Goal: Information Seeking & Learning: Understand process/instructions

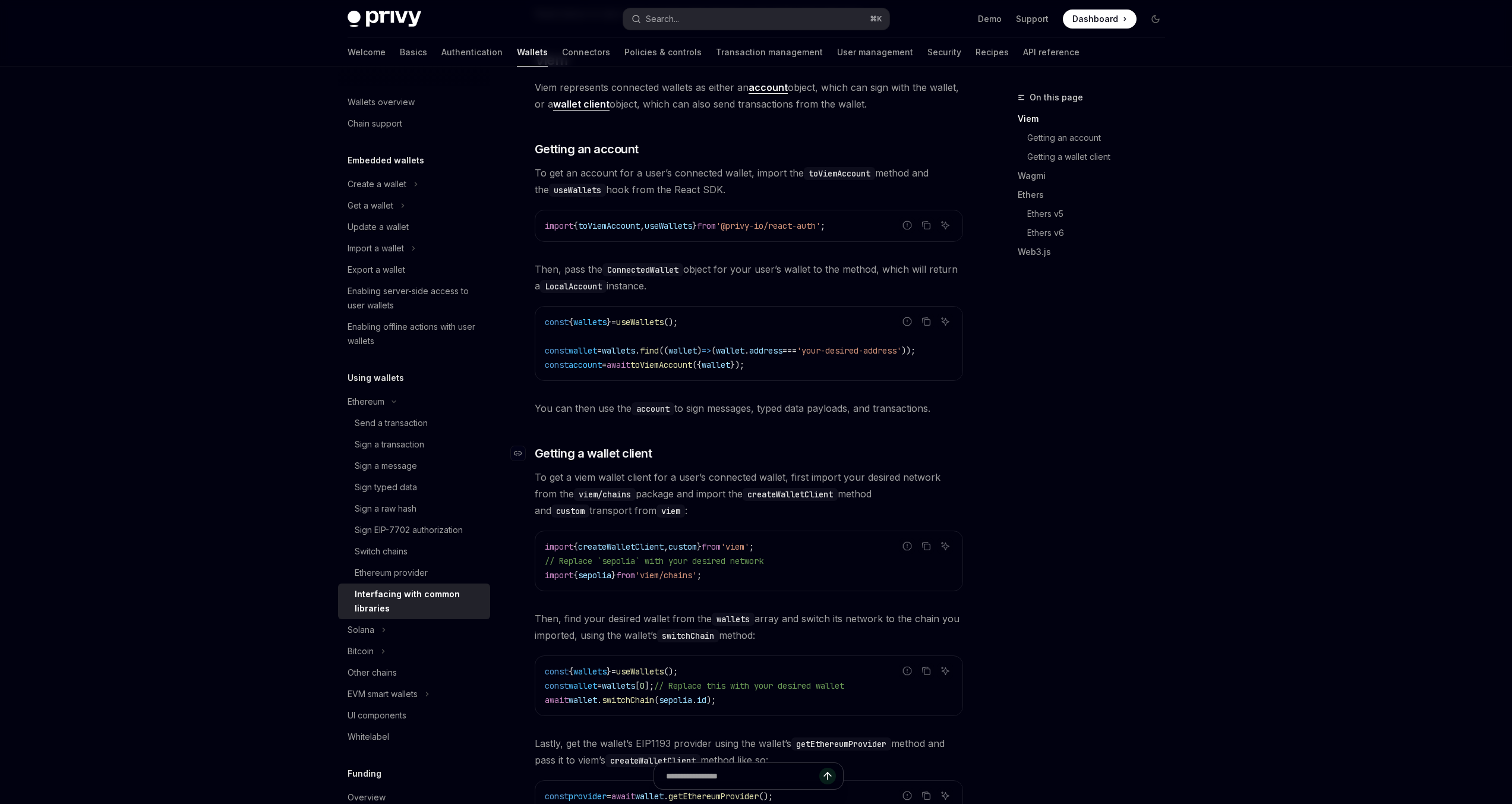
scroll to position [285, 0]
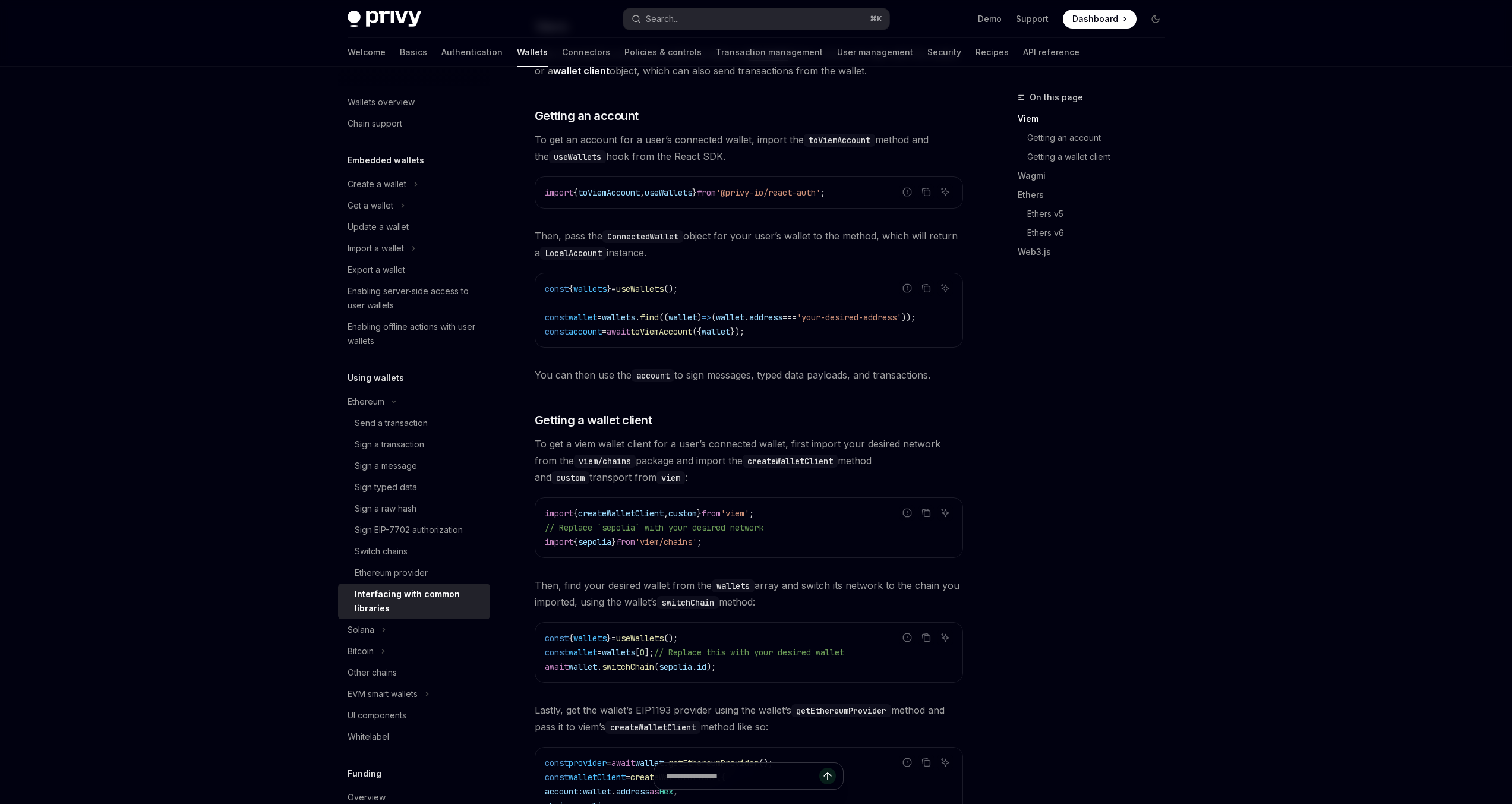
click at [839, 503] on div "import { createWalletClient , custom } from 'viem' ; // Replace `sepolia` with …" at bounding box center [749, 527] width 427 height 59
click at [1121, 511] on div "On this page Viem Getting an account Getting a wallet client Wagmi Ethers Ether…" at bounding box center [1084, 447] width 181 height 714
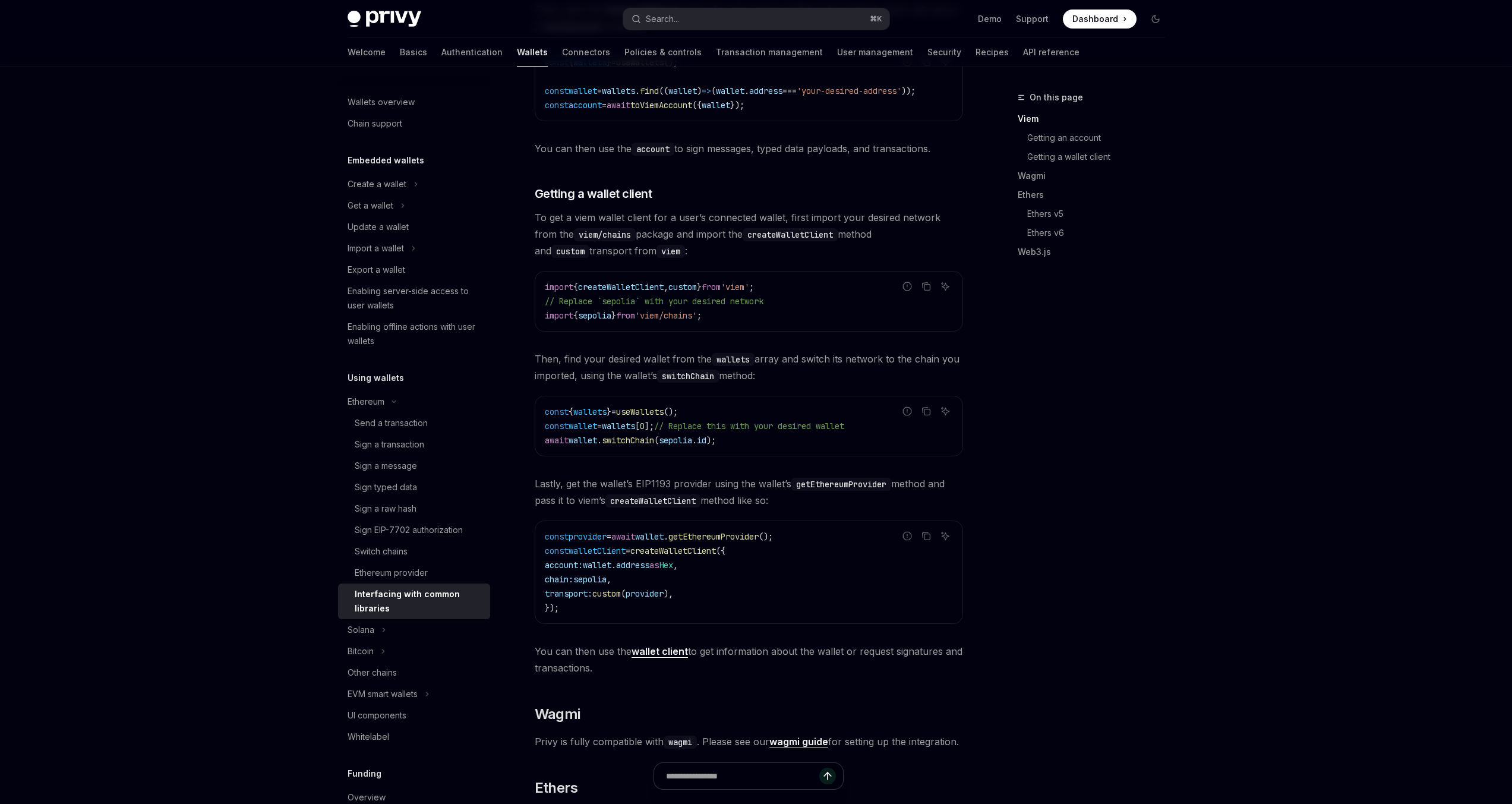
scroll to position [514, 0]
click at [725, 539] on span "getEthereumProvider" at bounding box center [714, 534] width 90 height 11
click at [755, 539] on span "getEthereumProvider" at bounding box center [714, 534] width 90 height 11
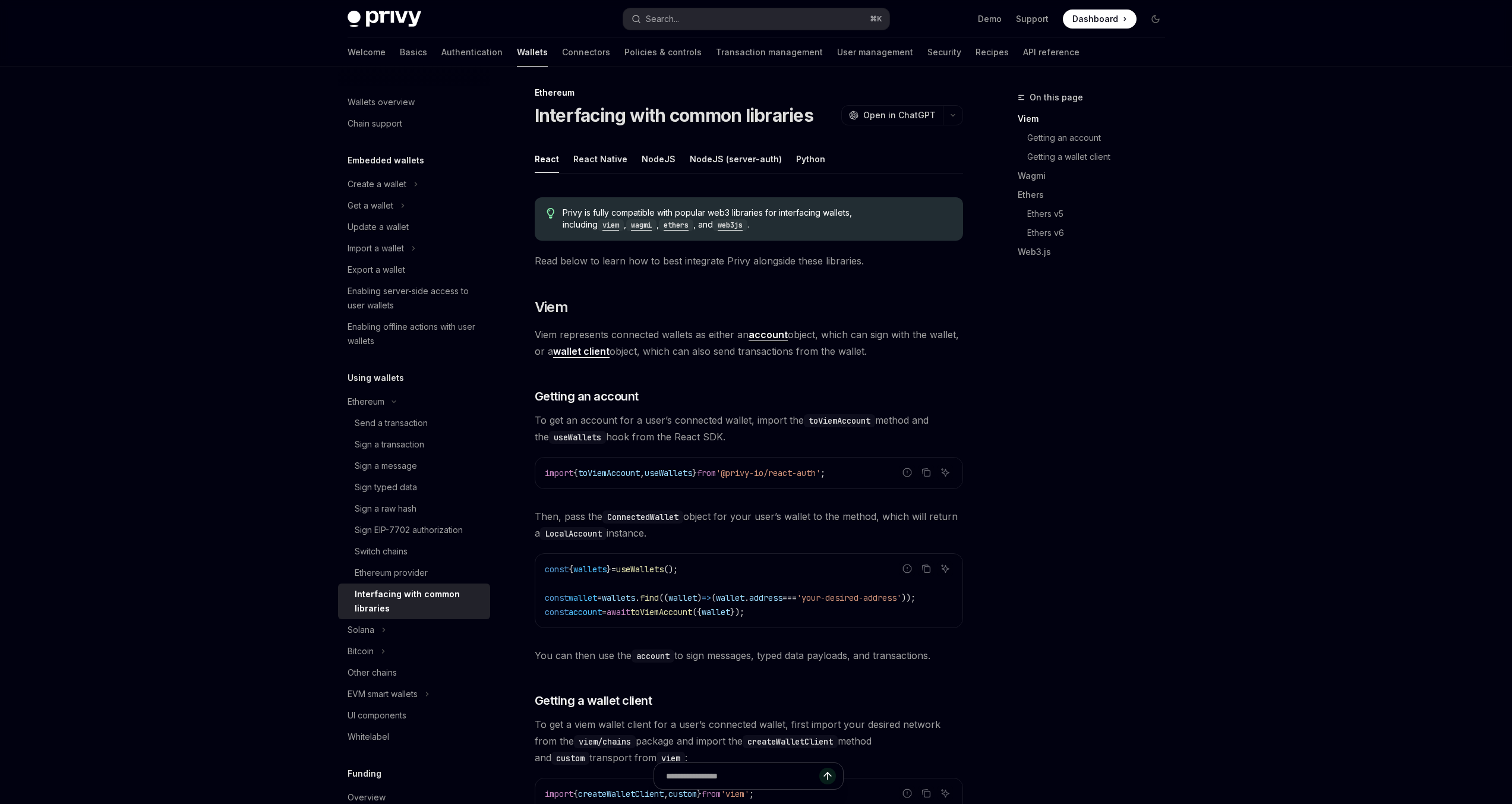
scroll to position [0, 0]
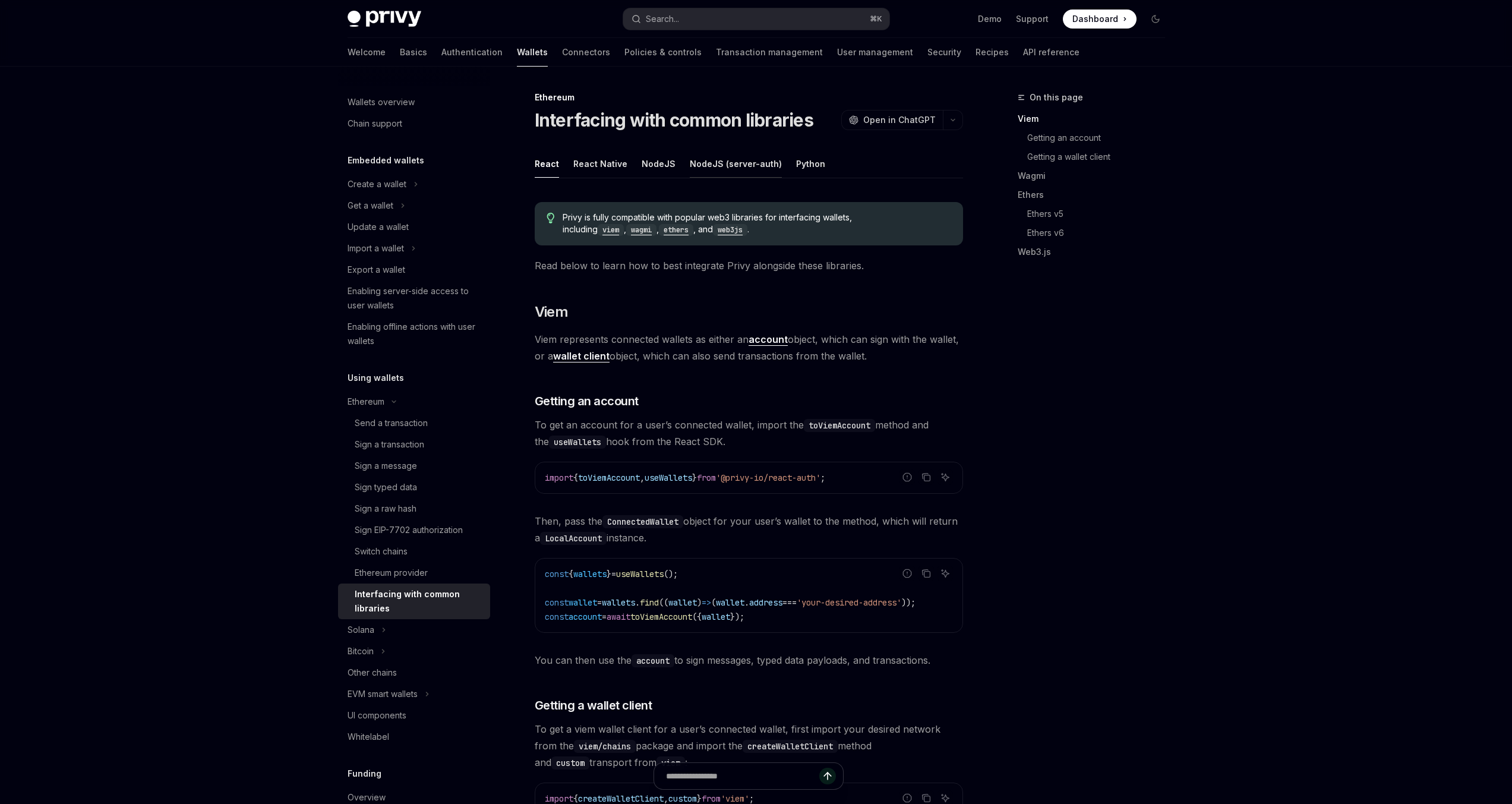
click at [721, 161] on button "NodeJS (server-auth)" at bounding box center [736, 164] width 92 height 28
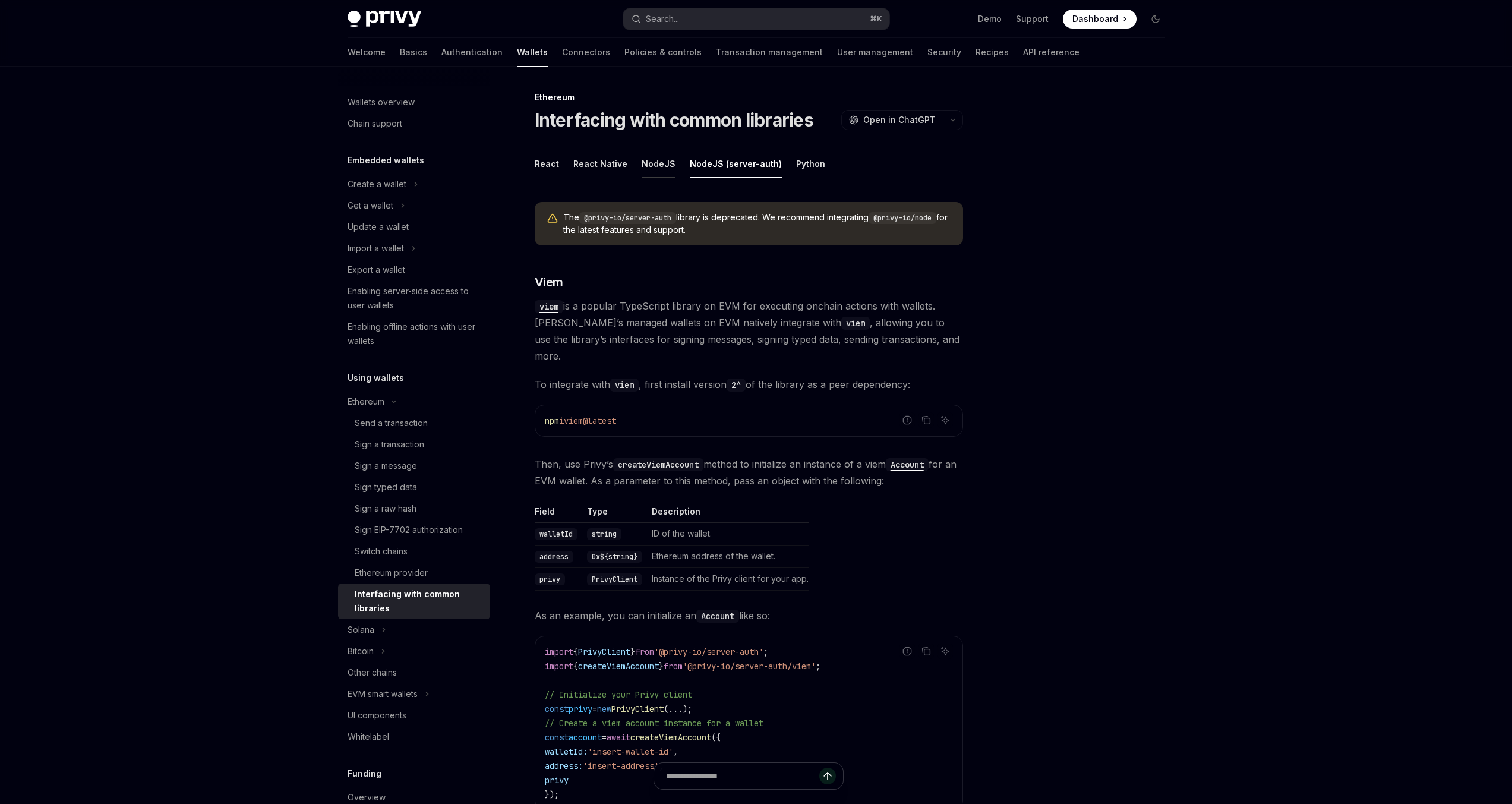
click at [658, 163] on button "NodeJS" at bounding box center [658, 164] width 34 height 28
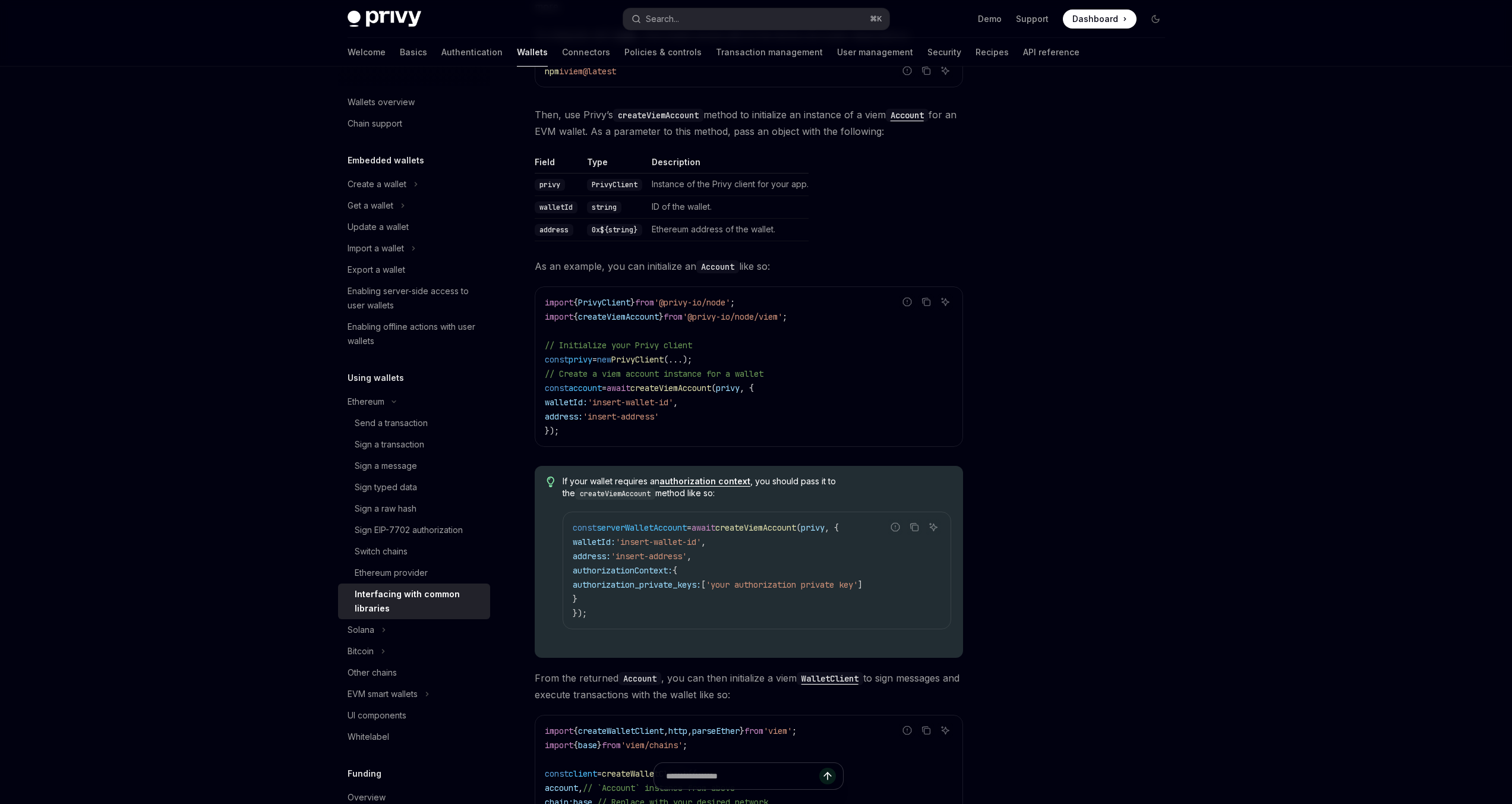
scroll to position [285, 0]
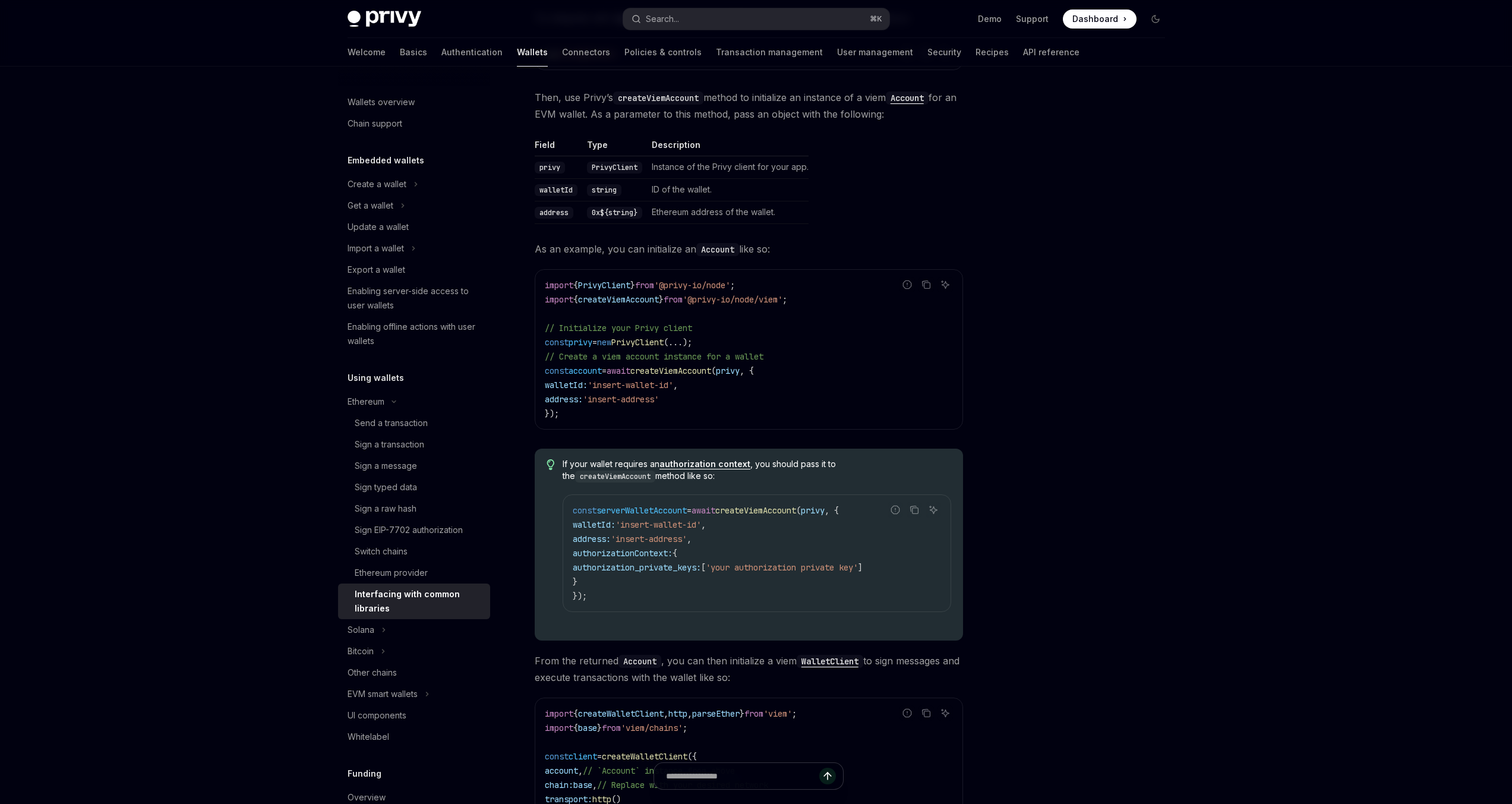
click at [1034, 527] on div at bounding box center [1084, 447] width 181 height 714
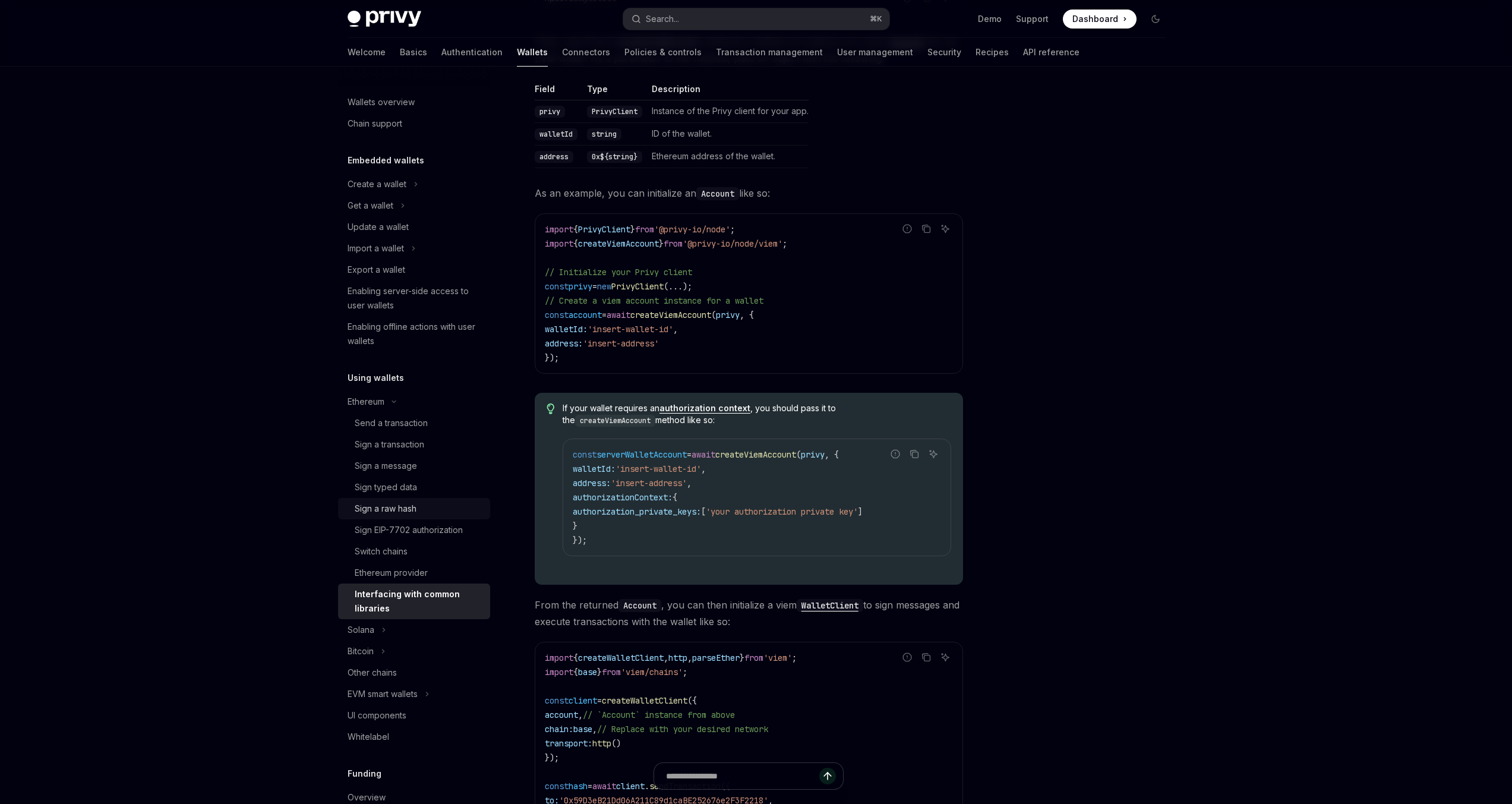
scroll to position [337, 0]
click at [397, 469] on div "Sign a message" at bounding box center [385, 466] width 63 height 14
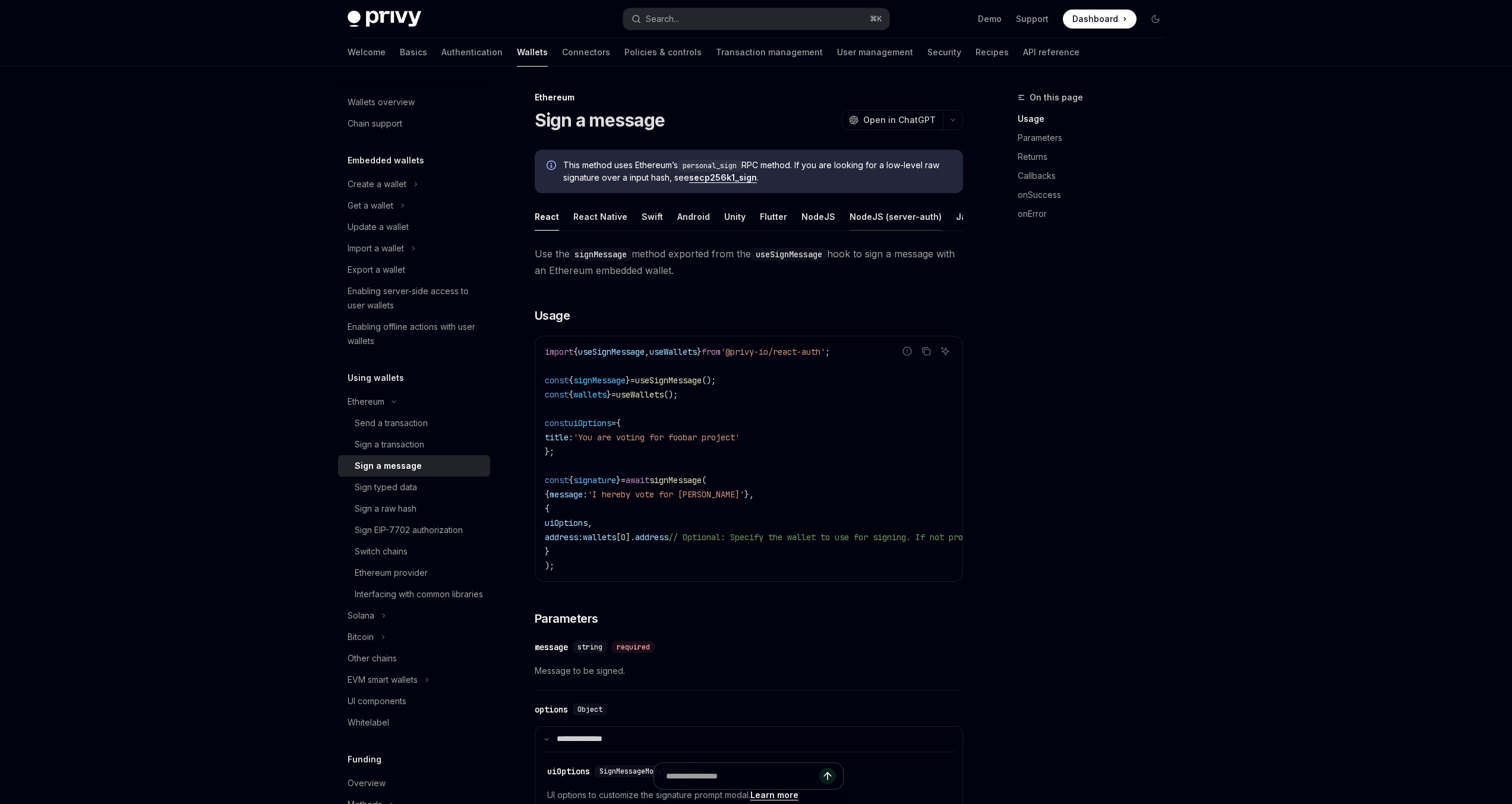
click at [850, 212] on button "NodeJS (server-auth)" at bounding box center [895, 217] width 92 height 28
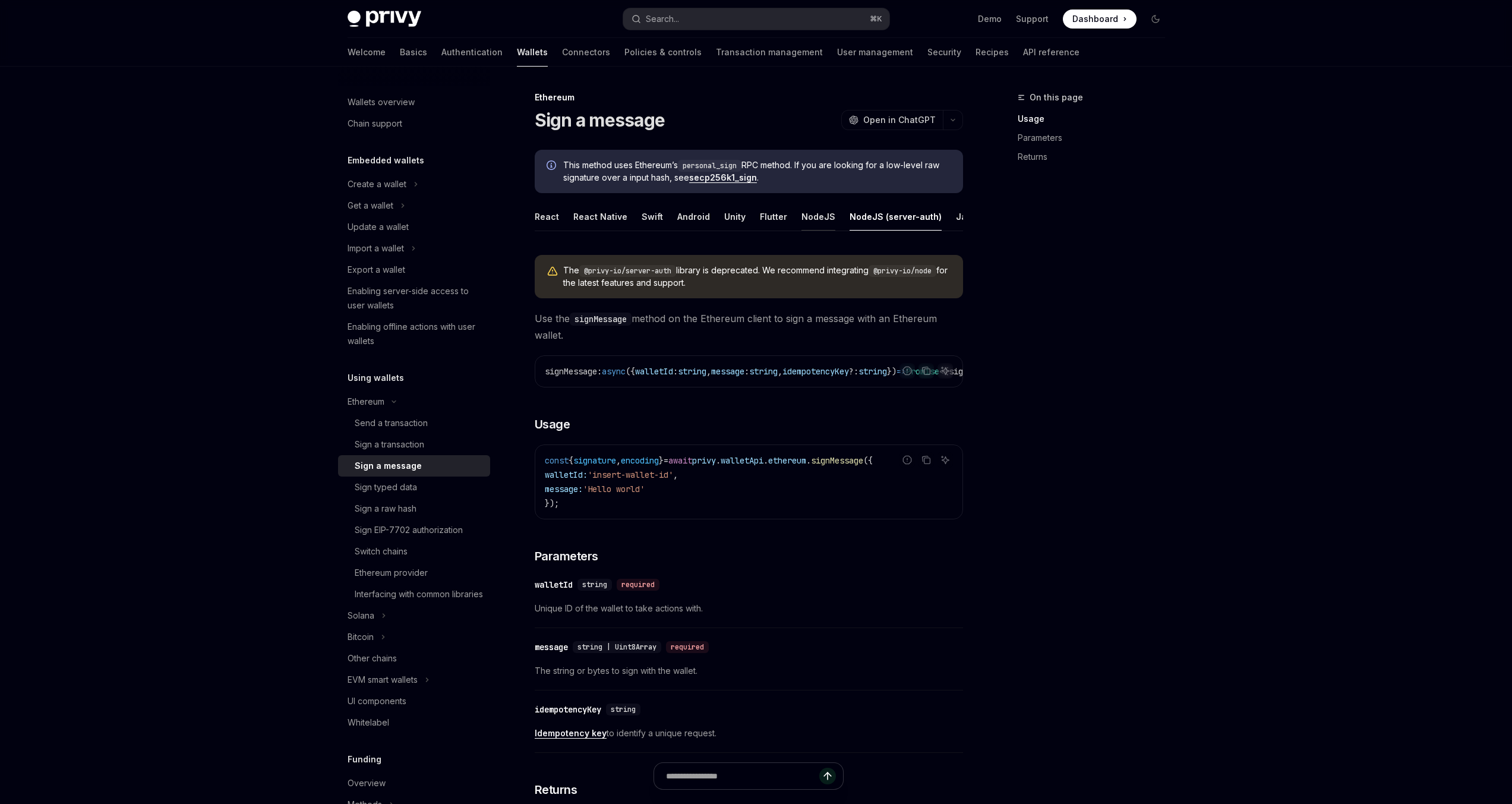
click at [807, 214] on button "NodeJS" at bounding box center [818, 217] width 34 height 28
type textarea "*"
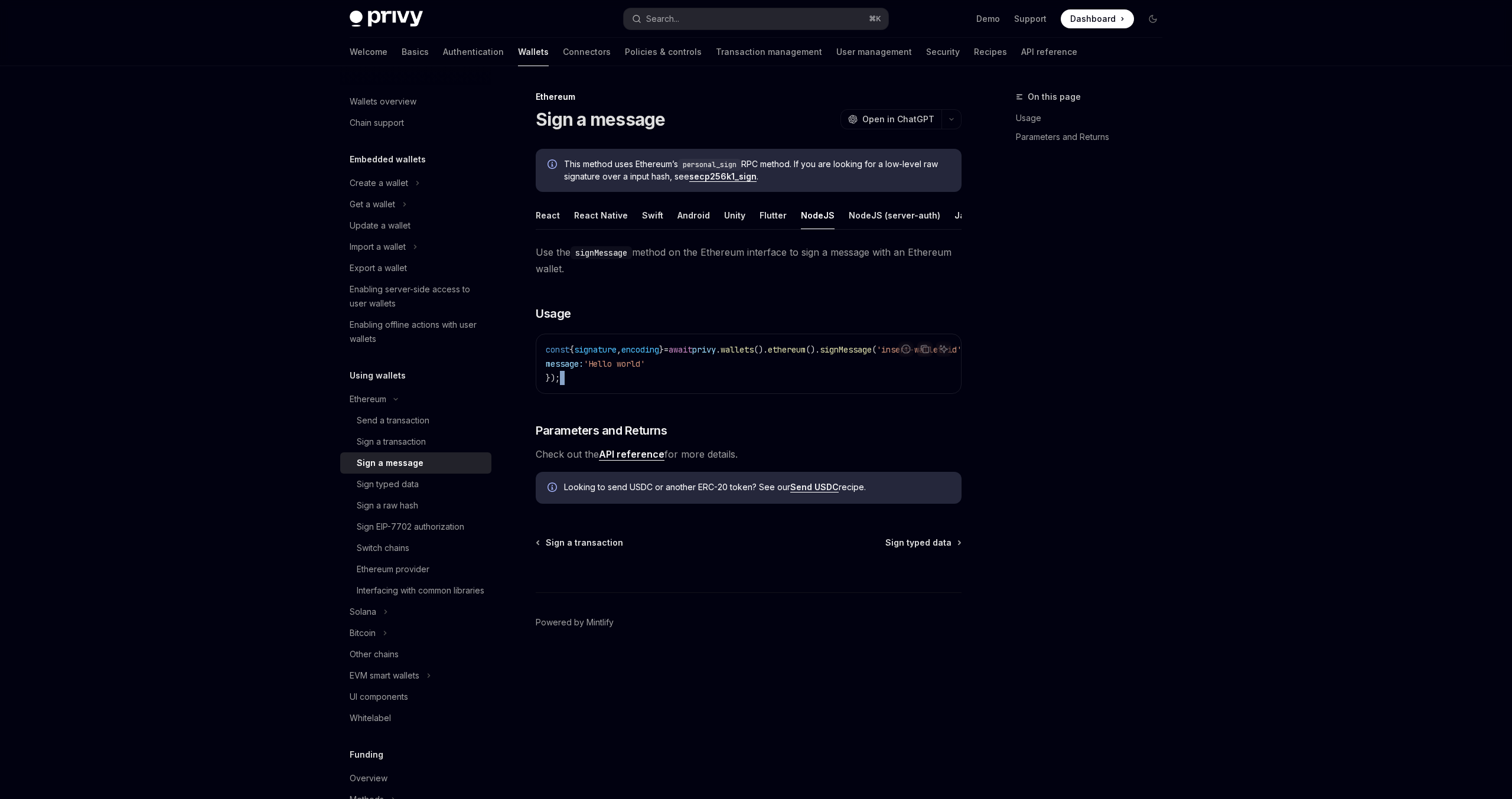
drag, startPoint x: 818, startPoint y: 408, endPoint x: 860, endPoint y: 401, distance: 42.6
click at [860, 401] on div "Use the signMessage method on the Ethereum interface to sign a message with an …" at bounding box center [749, 353] width 426 height 218
drag, startPoint x: 859, startPoint y: 408, endPoint x: 889, endPoint y: 405, distance: 30.1
click at [889, 394] on div "Report incorrect code Copy Ask AI const { signature , encoding } = await privy …" at bounding box center [749, 363] width 426 height 61
drag, startPoint x: 728, startPoint y: 407, endPoint x: 804, endPoint y: 406, distance: 76.0
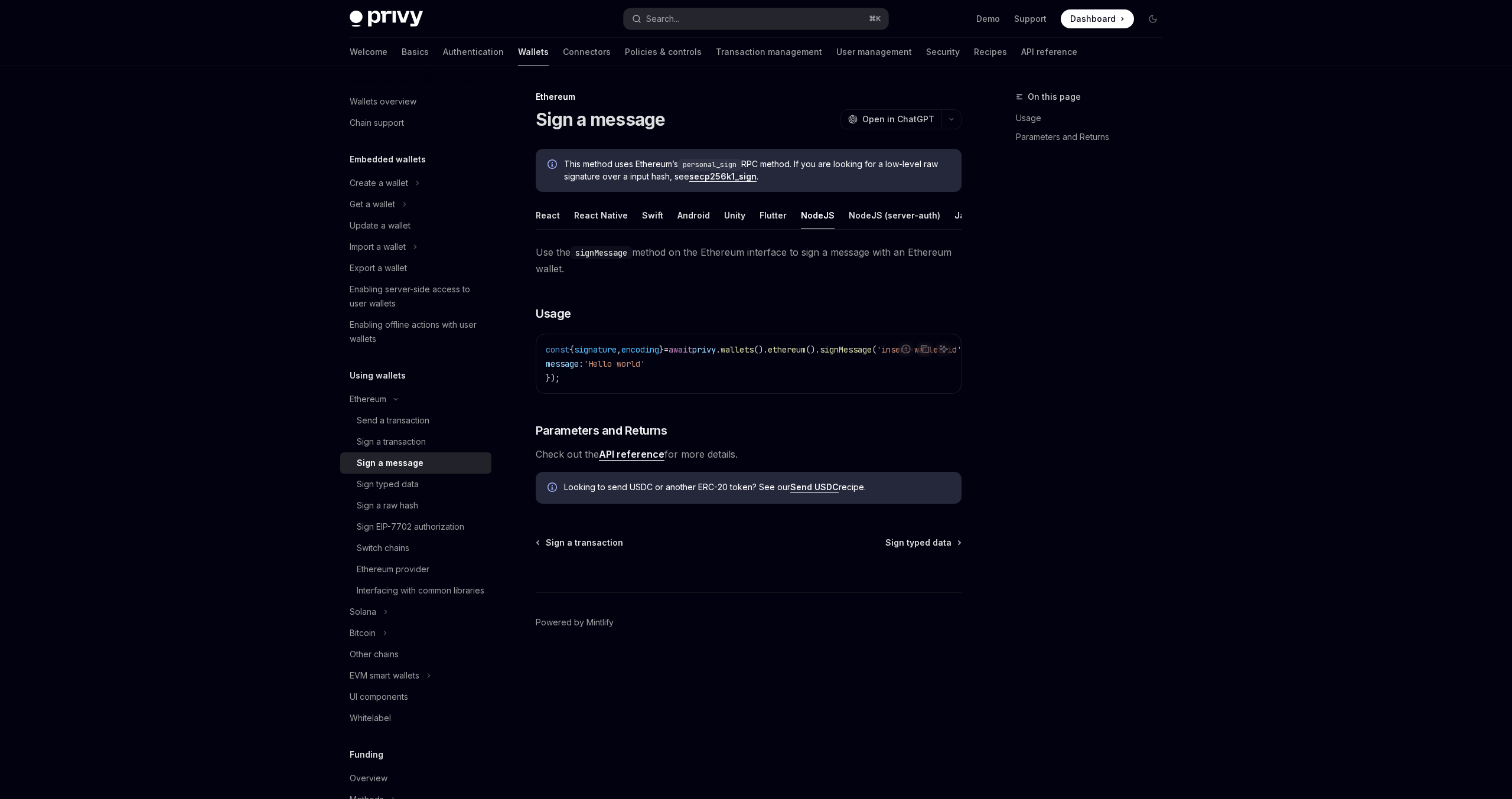
click at [804, 394] on div "Report incorrect code Copy Ask AI const { signature , encoding } = await privy …" at bounding box center [749, 363] width 426 height 61
click at [902, 122] on span "Open in ChatGPT" at bounding box center [898, 118] width 72 height 11
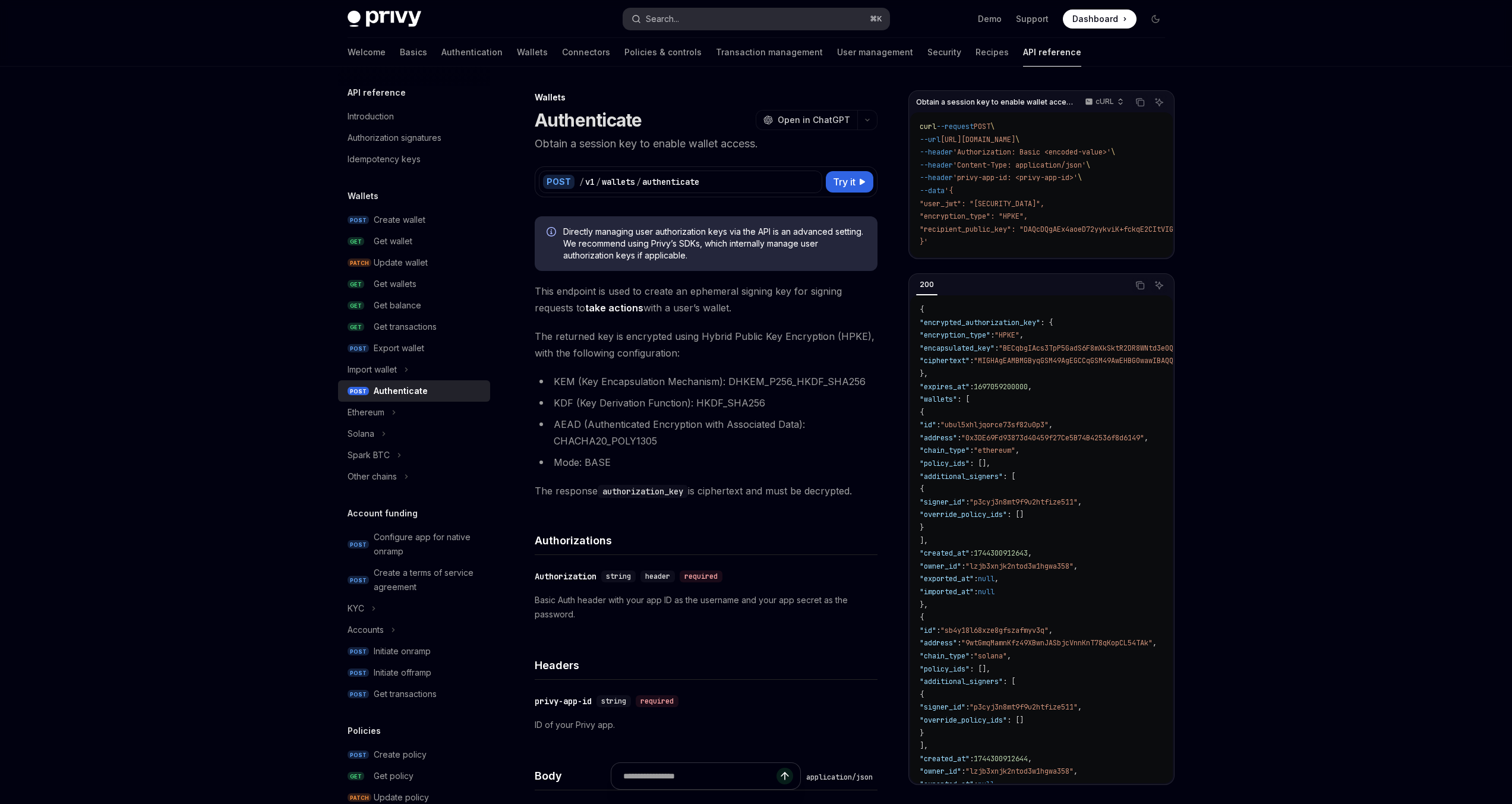
click at [684, 21] on button "Search... ⌘ K" at bounding box center [756, 19] width 266 height 21
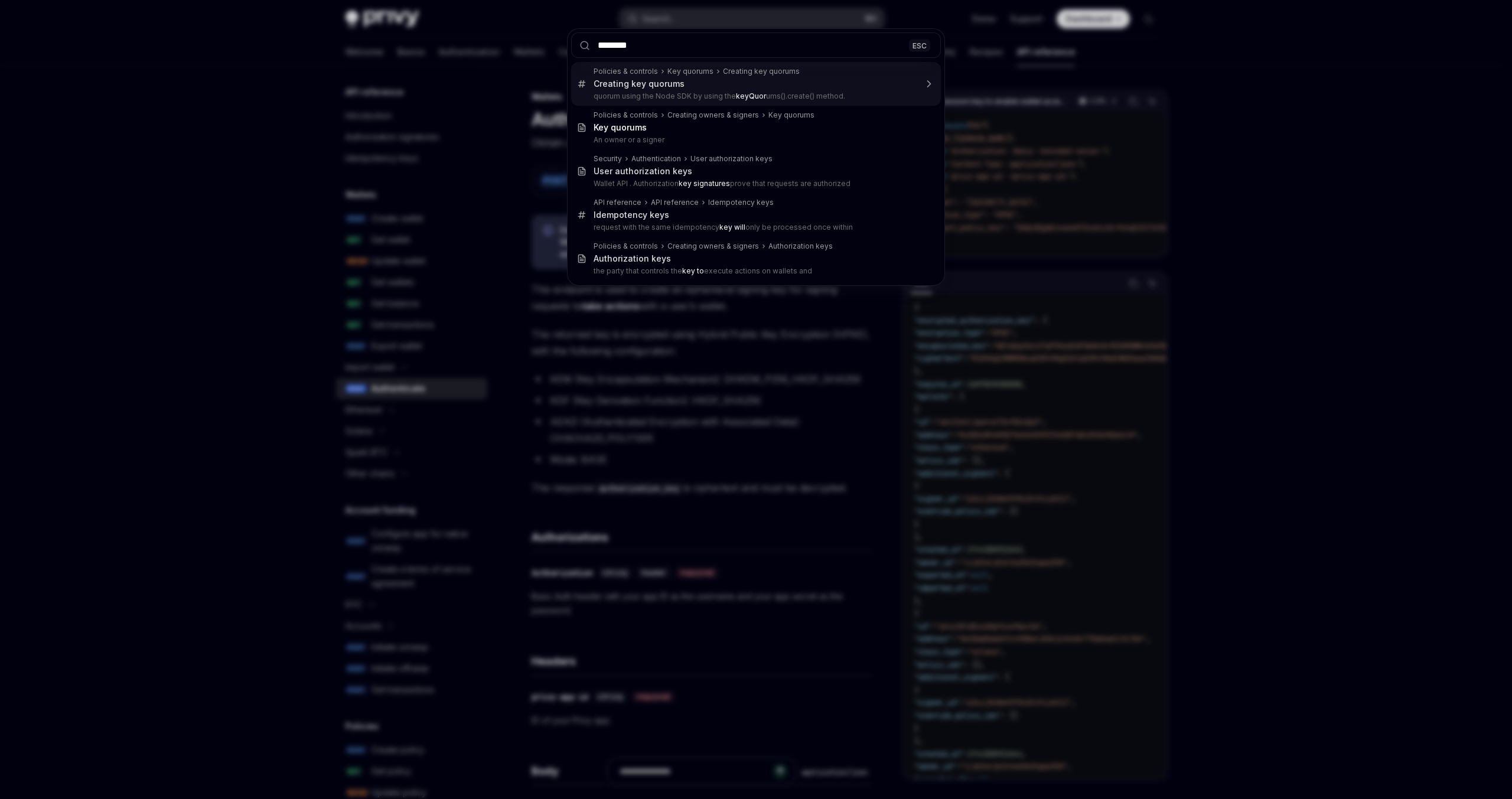
type input "*********"
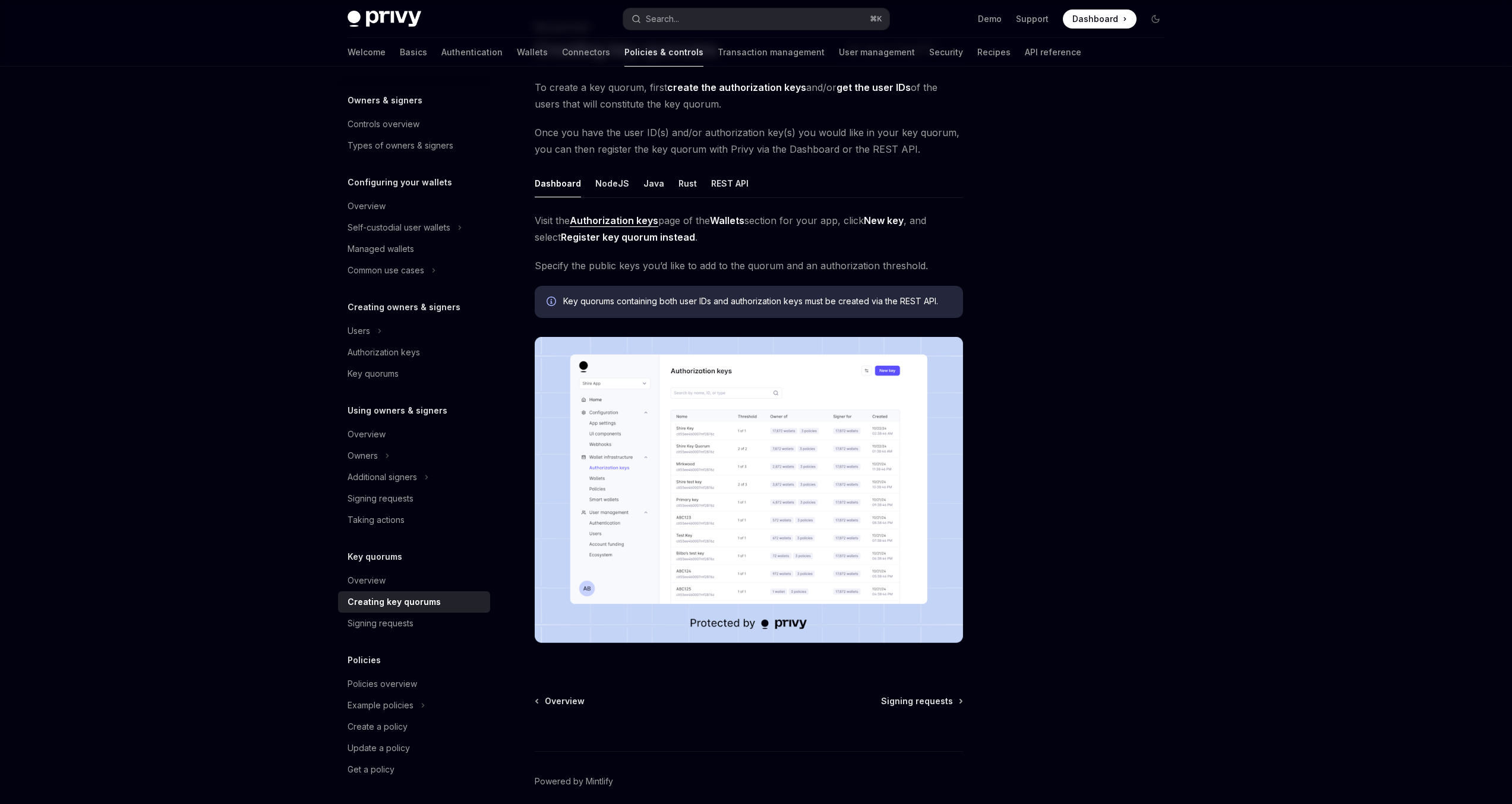
scroll to position [71, 0]
click at [380, 585] on div "Overview" at bounding box center [366, 581] width 38 height 14
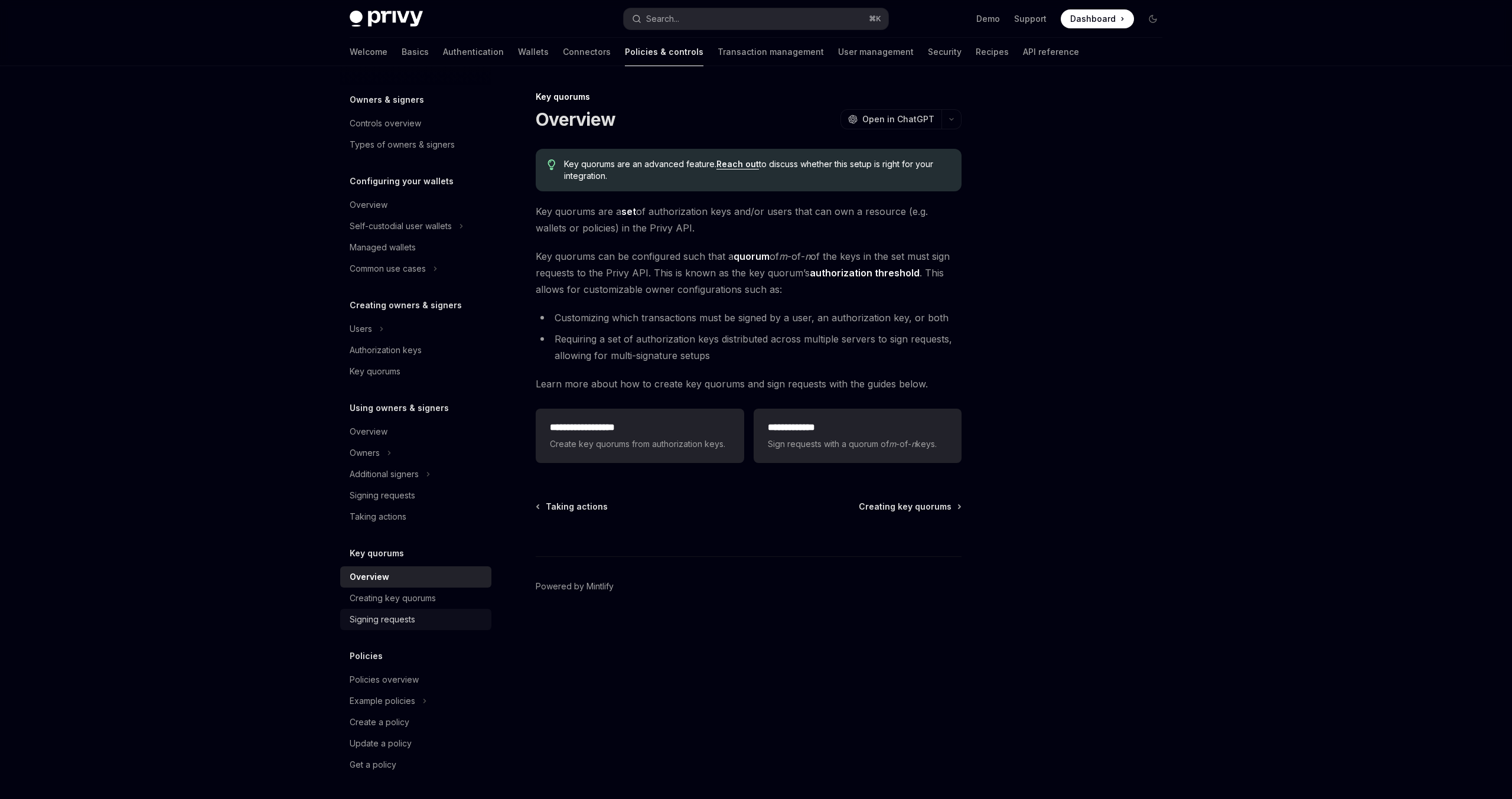
click at [411, 622] on div "Signing requests" at bounding box center [382, 619] width 66 height 14
type textarea "*"
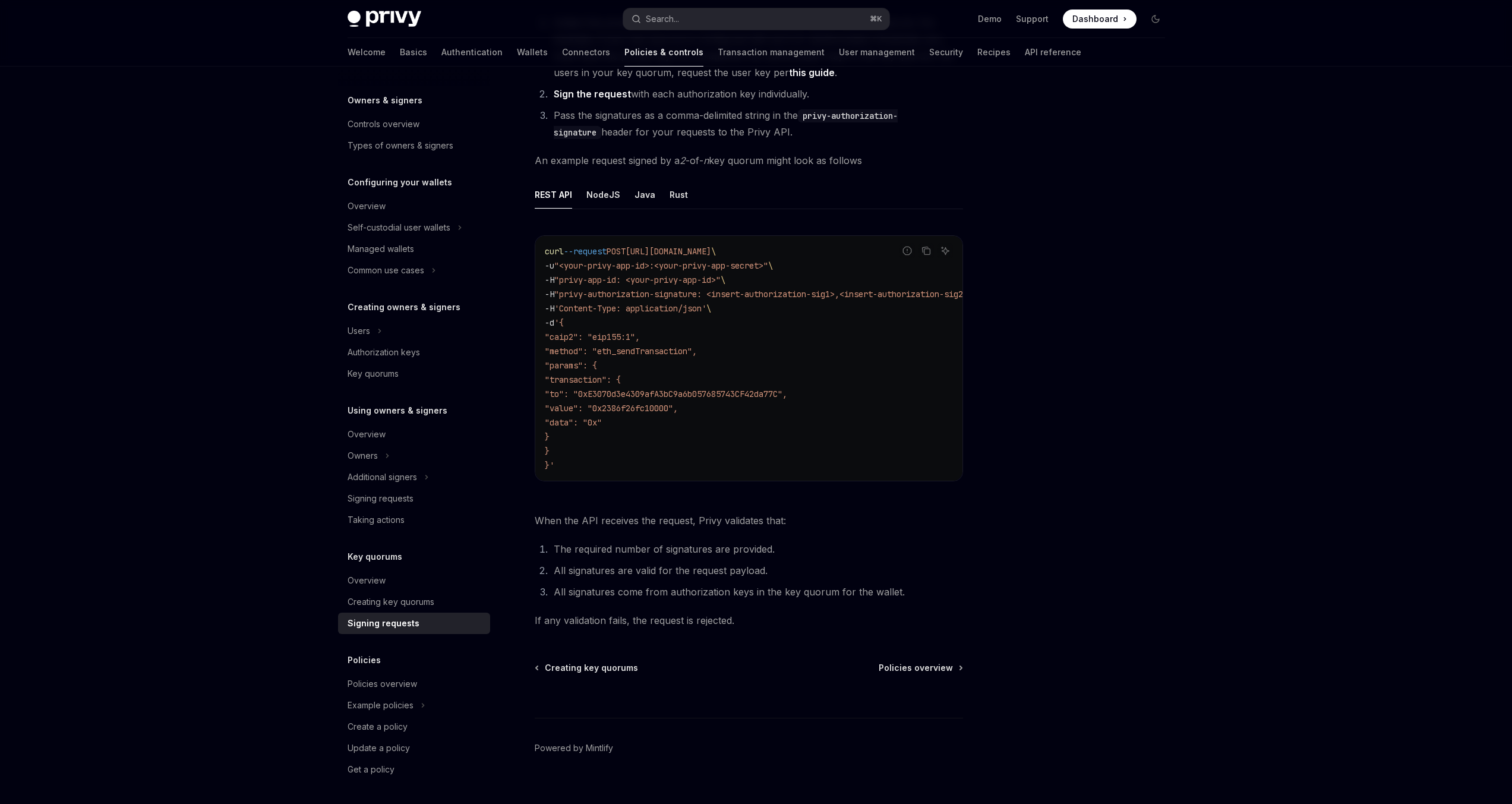
scroll to position [185, 0]
